Goal: Book appointment/travel/reservation

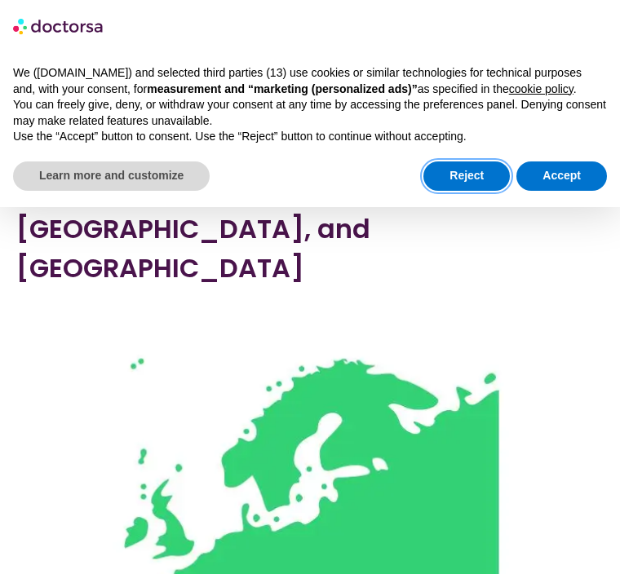
click at [502, 162] on button "Reject" at bounding box center [466, 176] width 86 height 29
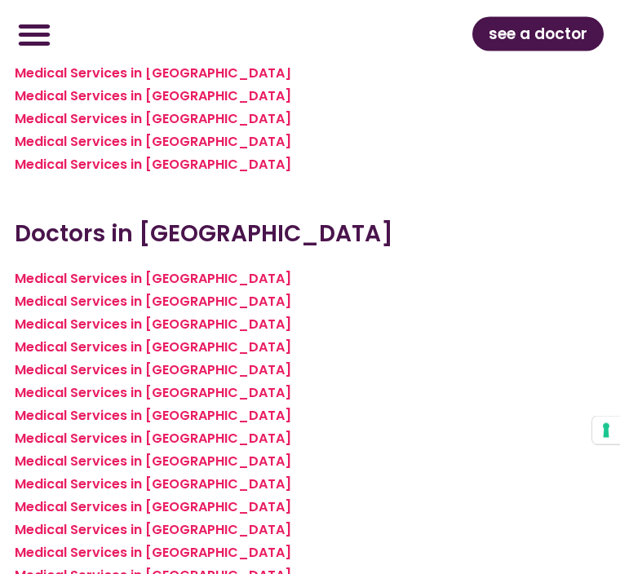
scroll to position [6975, 0]
click at [303, 488] on p "Medical Services in Adana Medical Services in Alanya Medical Services in Ankara…" at bounding box center [310, 496] width 591 height 457
click at [31, 566] on link "Medical Services in Istanbul" at bounding box center [153, 575] width 277 height 19
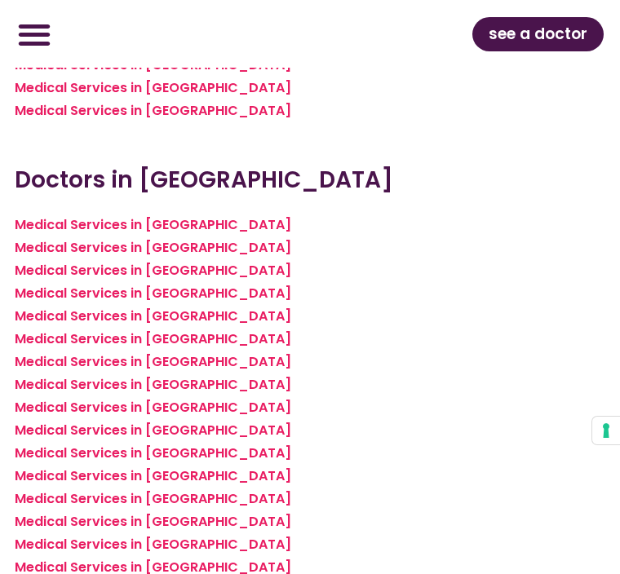
click at [218, 352] on link "Medical Services in [GEOGRAPHIC_DATA]" at bounding box center [153, 361] width 277 height 19
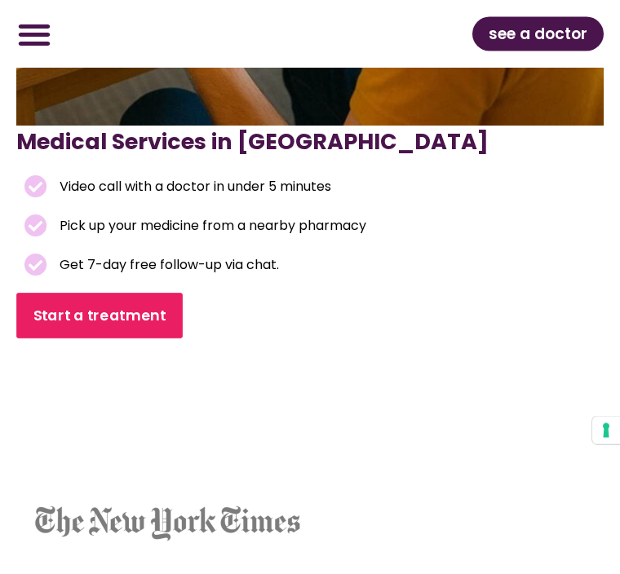
scroll to position [583, 0]
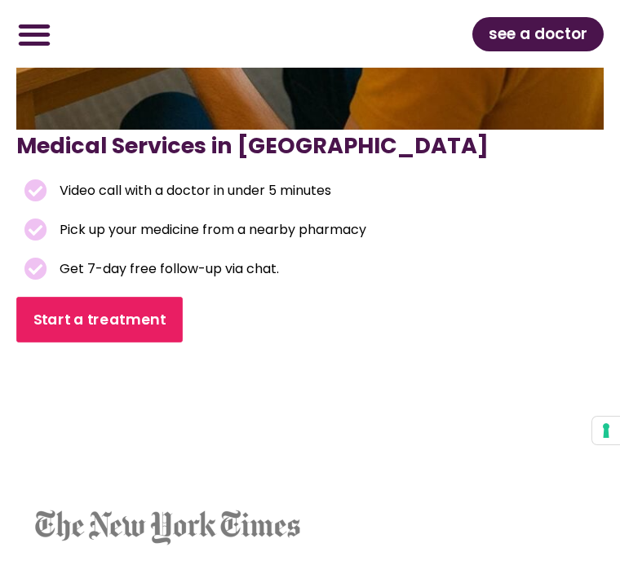
click at [131, 319] on span "Start a treatment" at bounding box center [99, 319] width 132 height 21
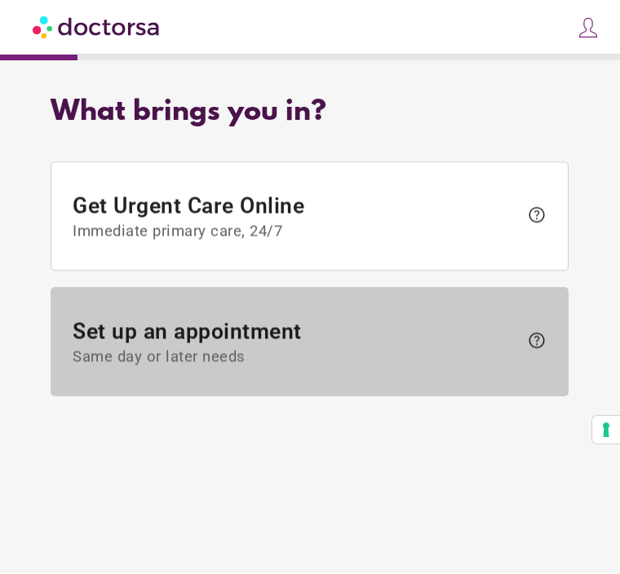
click at [259, 331] on span "Set up an appointment Same day or later needs" at bounding box center [296, 343] width 446 height 47
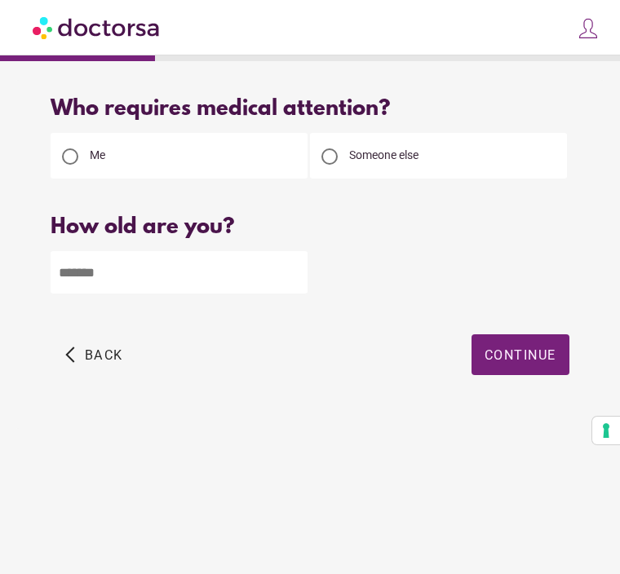
click at [215, 272] on input "number" at bounding box center [179, 272] width 257 height 42
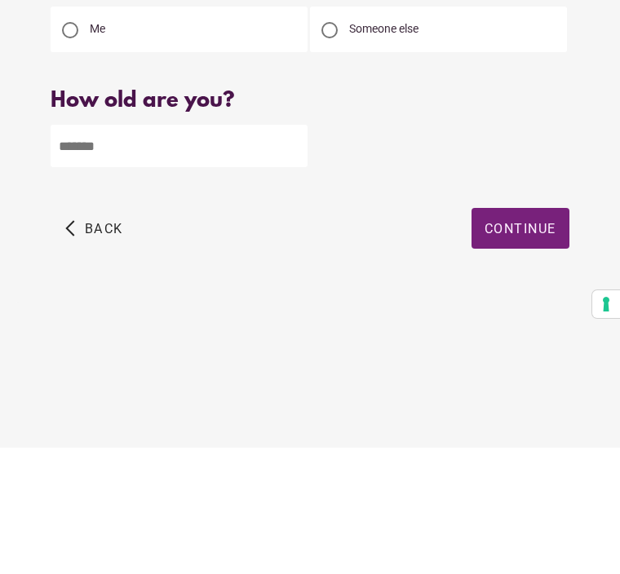
type input "**"
click at [512, 348] on span "Continue" at bounding box center [521, 356] width 72 height 16
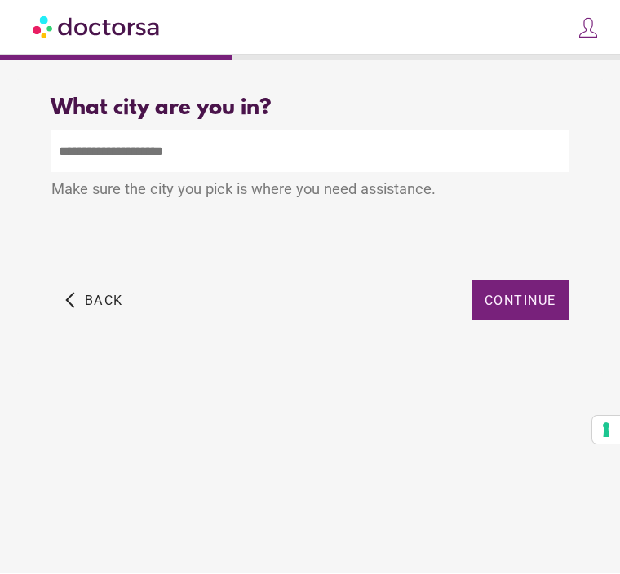
click at [116, 151] on input "text" at bounding box center [310, 152] width 518 height 42
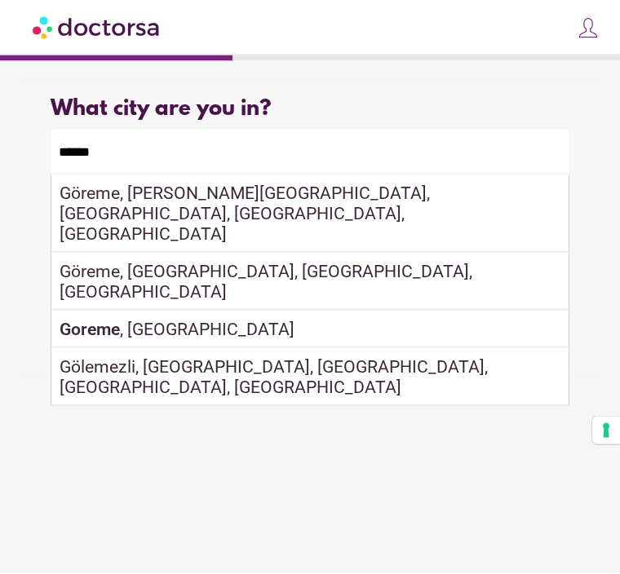
click at [344, 253] on div "Göreme, Nevşehir Merkez, Nevşehir, Türkiye" at bounding box center [309, 282] width 516 height 58
type input "**********"
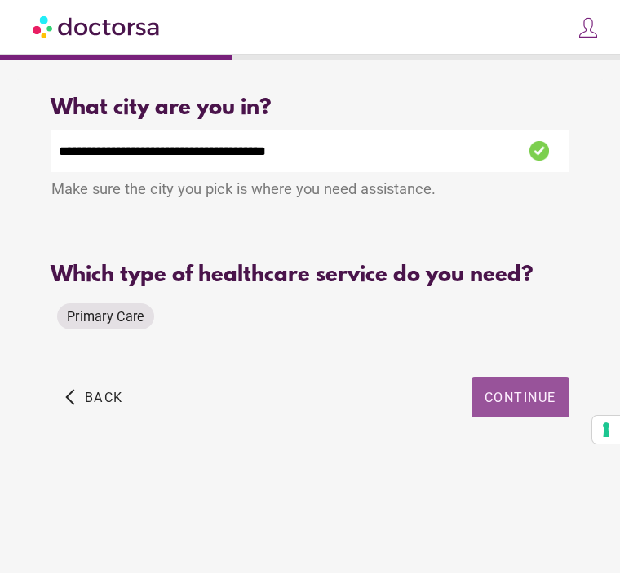
click at [516, 405] on span "Continue" at bounding box center [521, 399] width 72 height 16
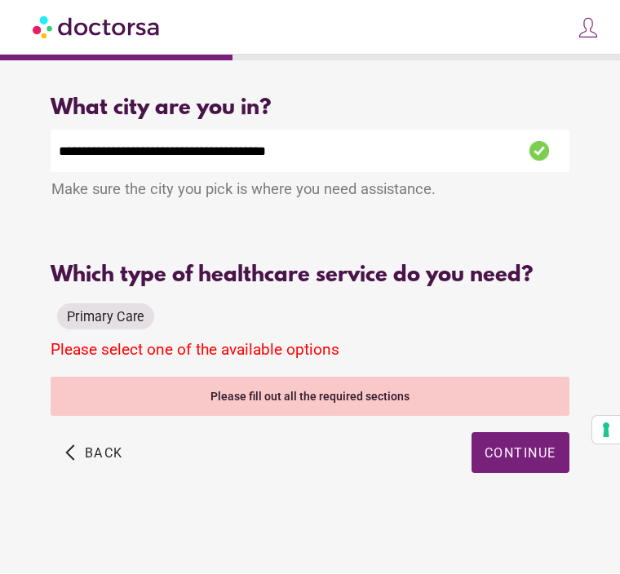
click at [125, 316] on span "Primary Care" at bounding box center [106, 318] width 78 height 16
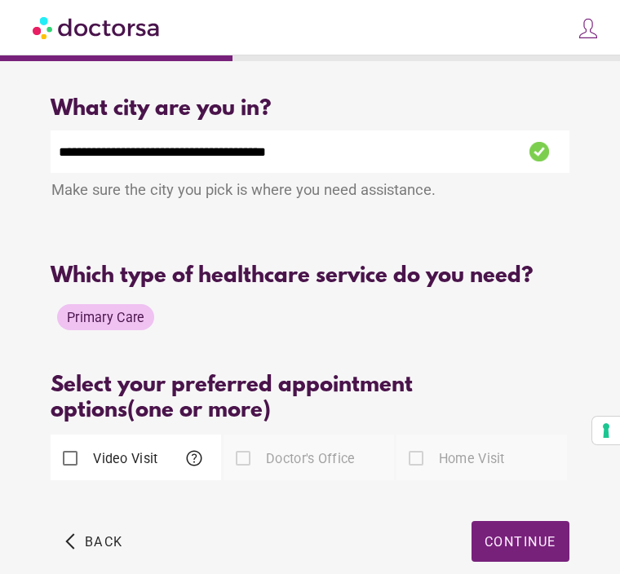
click at [101, 485] on div "Select your preferred appointment options (one or more) Select patient's prefer…" at bounding box center [310, 439] width 518 height 131
click at [501, 547] on span "Continue" at bounding box center [521, 542] width 72 height 16
